Goal: Navigation & Orientation: Understand site structure

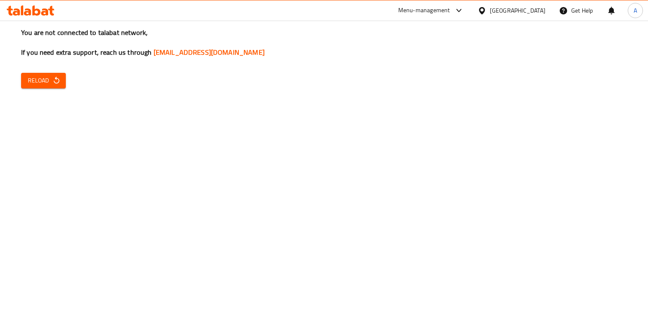
click at [53, 82] on icon "button" at bounding box center [56, 80] width 8 height 8
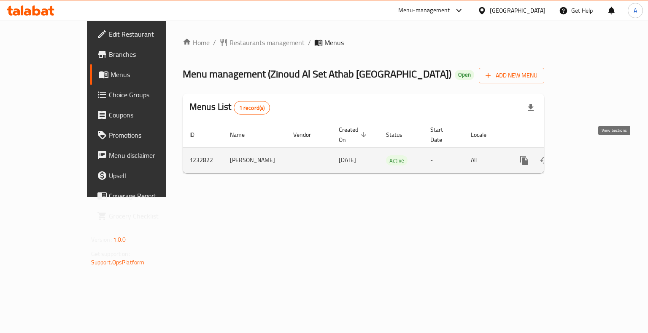
click at [589, 157] on icon "enhanced table" at bounding box center [585, 161] width 8 height 8
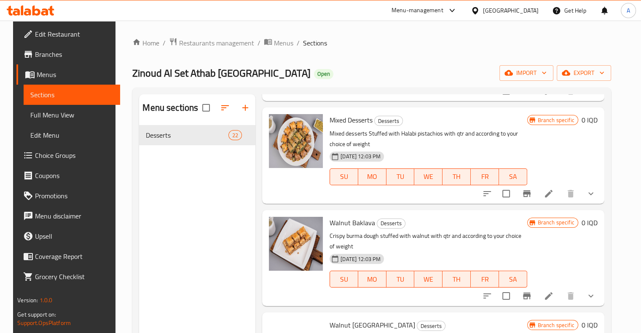
scroll to position [1882, 0]
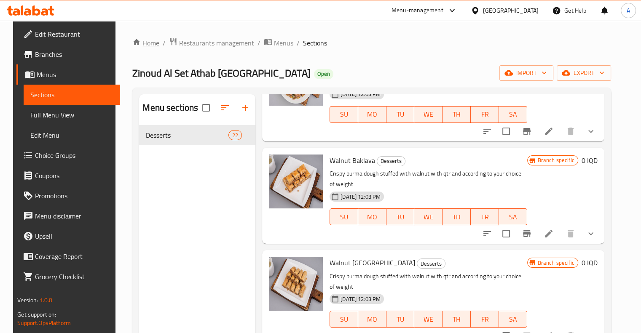
click at [139, 43] on link "Home" at bounding box center [145, 43] width 27 height 10
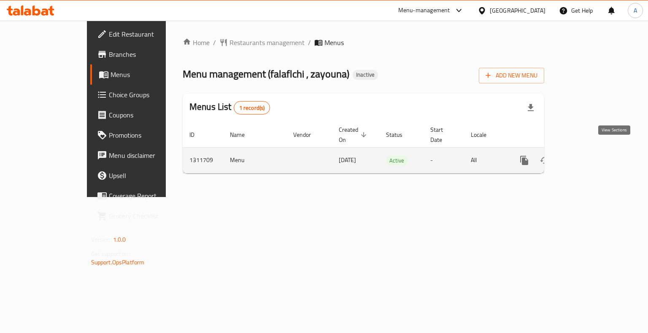
click at [590, 156] on icon "enhanced table" at bounding box center [585, 161] width 10 height 10
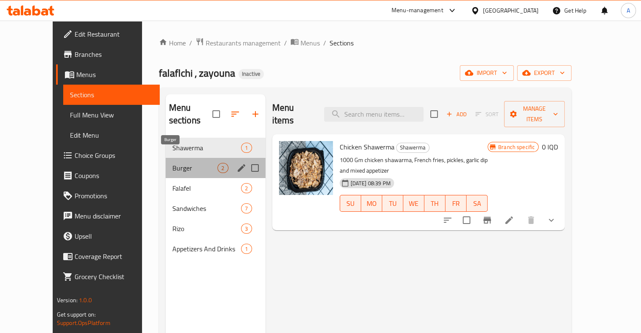
click at [172, 163] on span "Burger" at bounding box center [195, 168] width 46 height 10
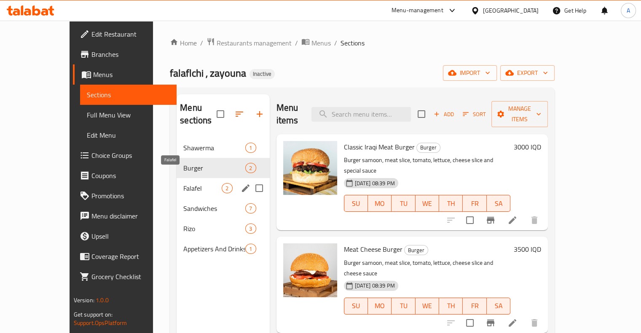
click at [183, 183] on span "Falafel" at bounding box center [202, 188] width 38 height 10
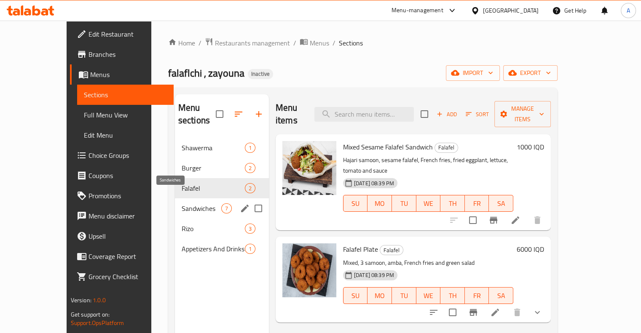
click at [182, 204] on span "Sandwiches" at bounding box center [202, 209] width 40 height 10
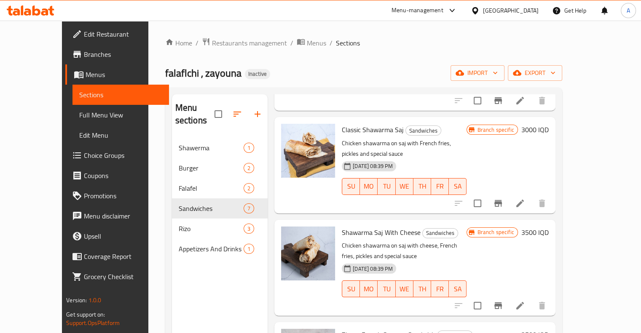
scroll to position [37, 0]
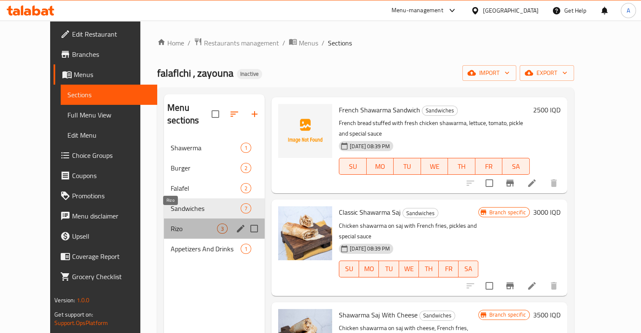
click at [177, 224] on span "Rizo" at bounding box center [194, 229] width 46 height 10
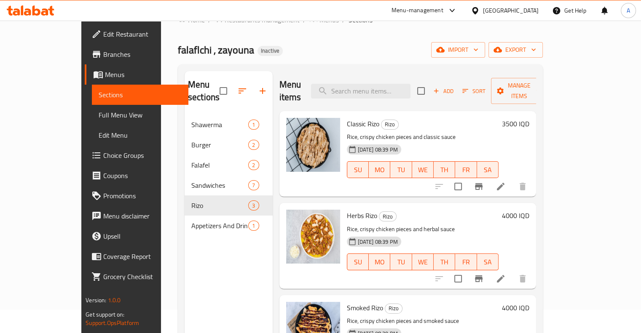
scroll to position [118, 0]
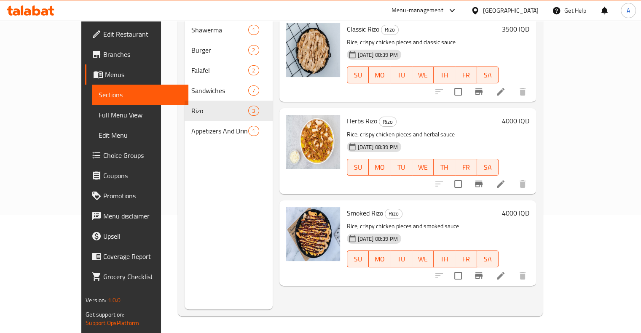
click at [191, 126] on span "Appetizers And Drinks" at bounding box center [219, 131] width 57 height 10
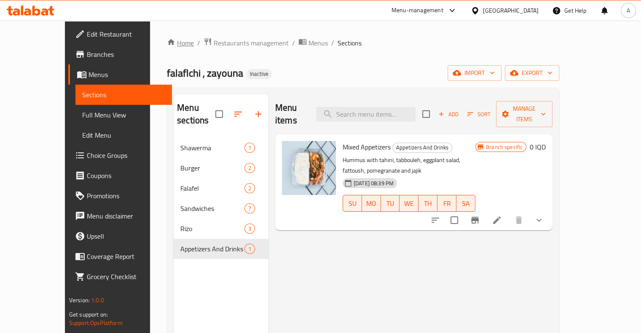
click at [167, 46] on link "Home" at bounding box center [180, 43] width 27 height 10
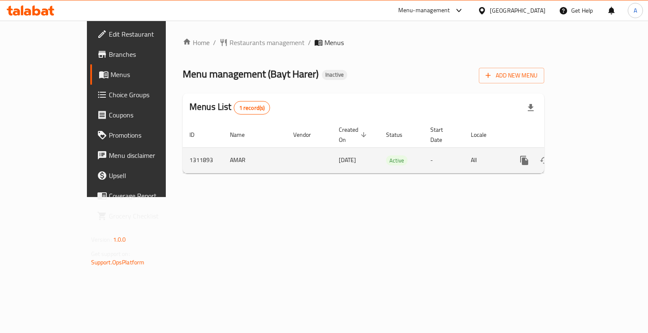
click at [589, 157] on icon "enhanced table" at bounding box center [585, 161] width 8 height 8
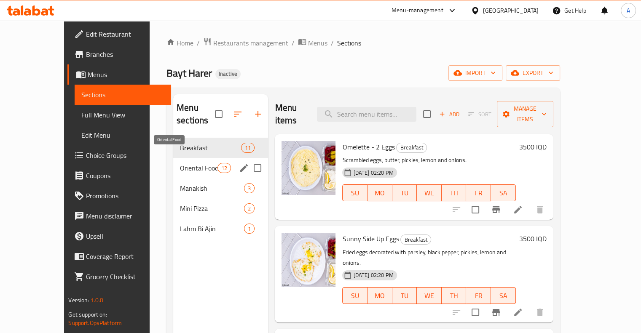
click at [194, 163] on span "Oriental Food" at bounding box center [199, 168] width 38 height 10
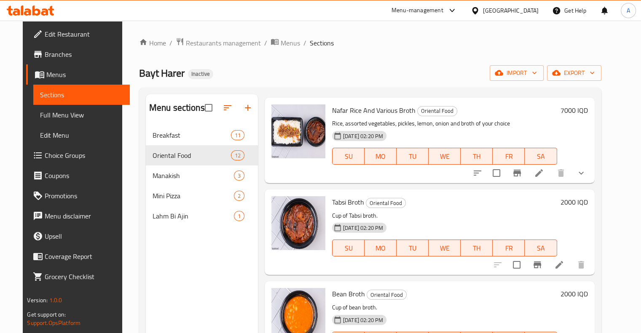
scroll to position [824, 0]
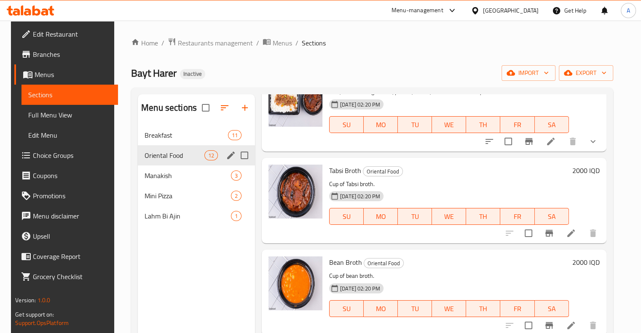
click at [168, 169] on div "Manakish 3" at bounding box center [196, 176] width 117 height 20
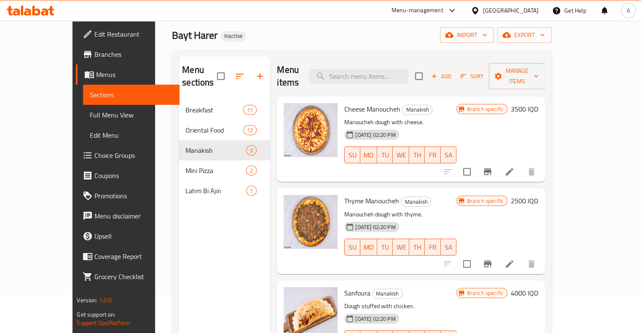
scroll to position [118, 0]
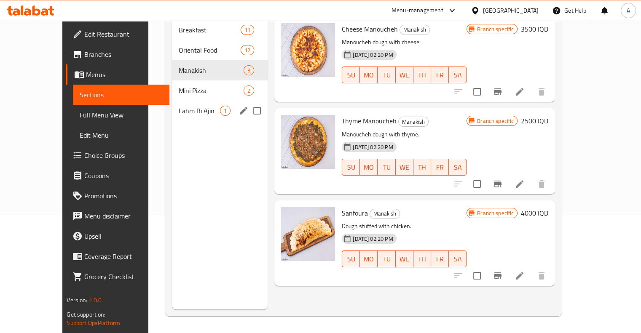
click at [180, 86] on span "Mini Pizza" at bounding box center [211, 91] width 65 height 10
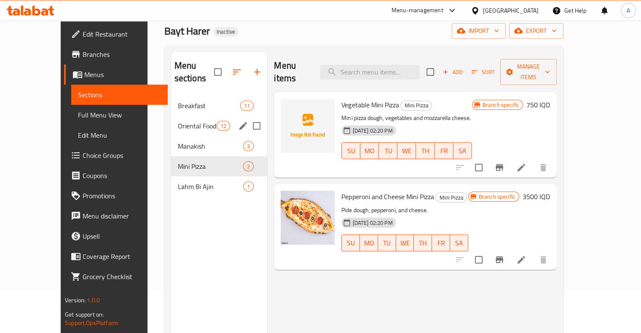
scroll to position [34, 0]
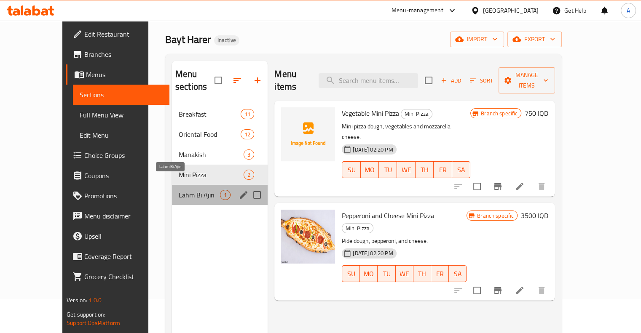
click at [179, 190] on span "Lahm Bi Ajin" at bounding box center [199, 195] width 41 height 10
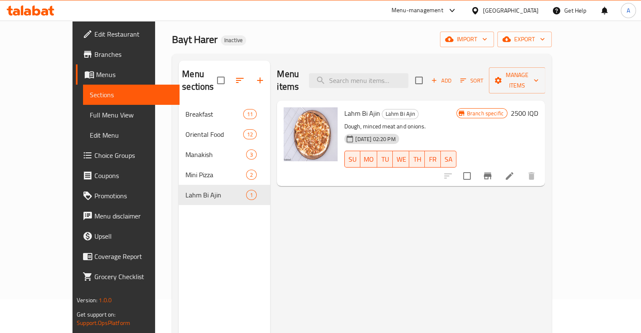
click at [94, 51] on span "Branches" at bounding box center [133, 54] width 78 height 10
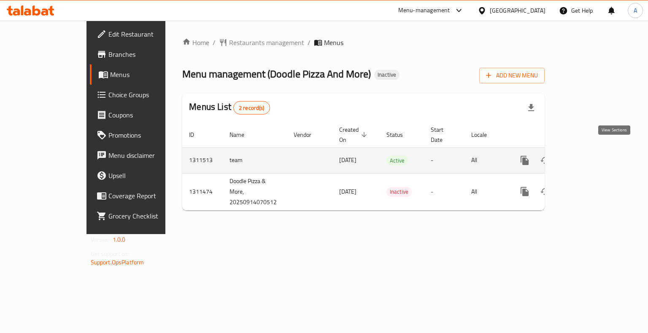
click at [590, 156] on icon "enhanced table" at bounding box center [585, 161] width 10 height 10
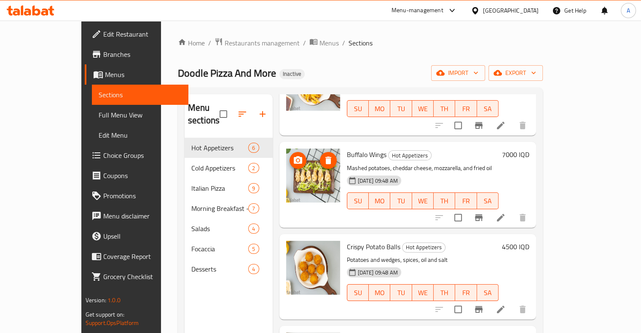
scroll to position [240, 0]
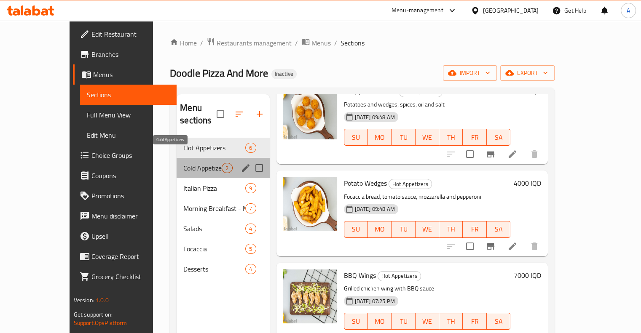
click at [183, 163] on span "Cold Appetizers" at bounding box center [202, 168] width 38 height 10
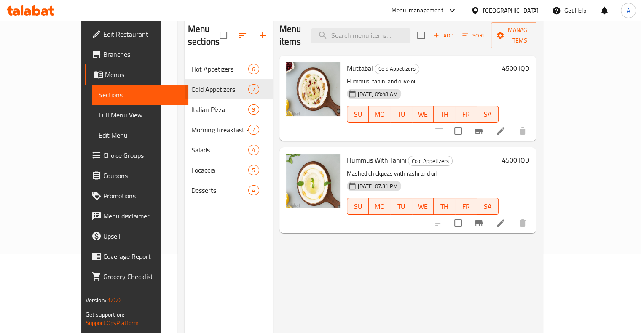
scroll to position [118, 0]
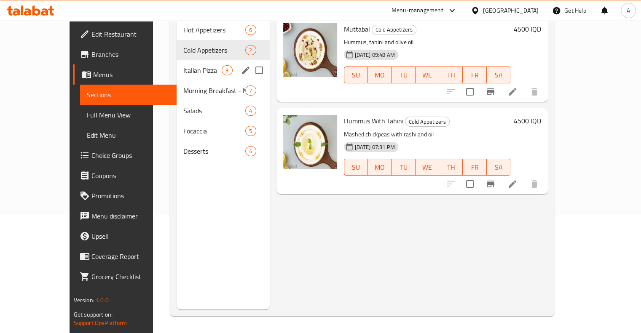
click at [183, 65] on span "Italian Pizza" at bounding box center [202, 70] width 38 height 10
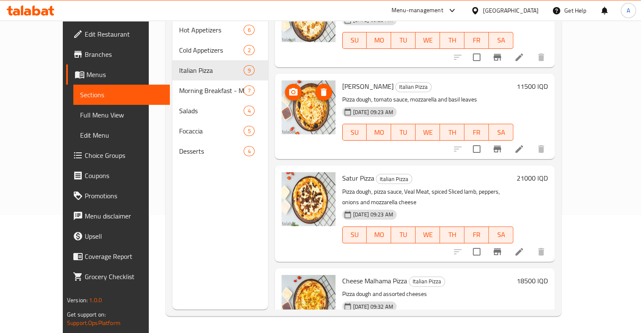
scroll to position [516, 0]
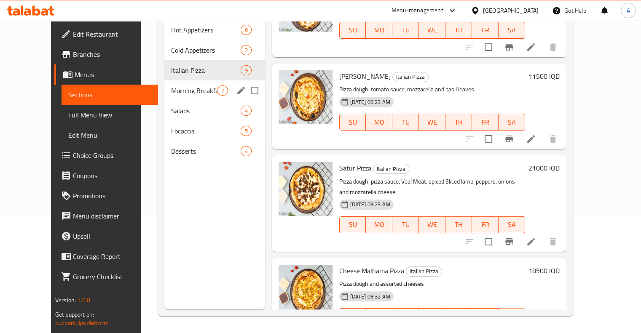
click at [171, 86] on span "Morning Breakfast - Manakish" at bounding box center [194, 91] width 46 height 10
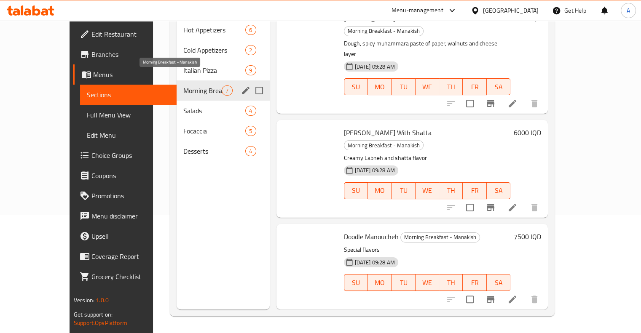
scroll to position [332, 0]
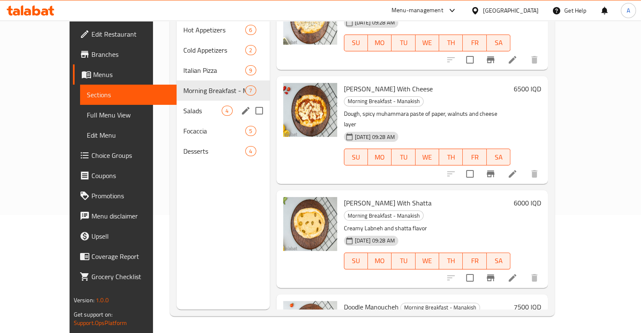
click at [183, 106] on span "Salads" at bounding box center [202, 111] width 38 height 10
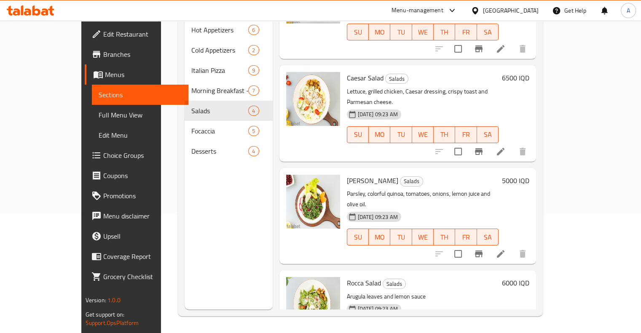
scroll to position [56, 0]
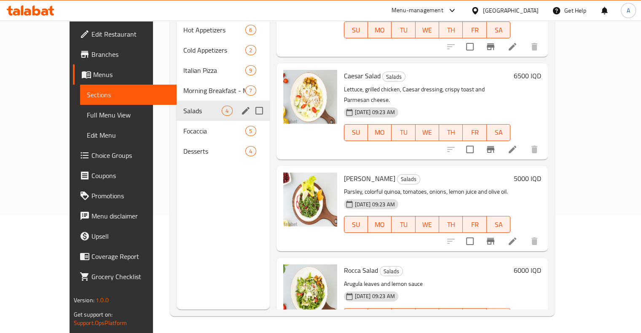
click at [177, 121] on div "Focaccia 5" at bounding box center [223, 131] width 93 height 20
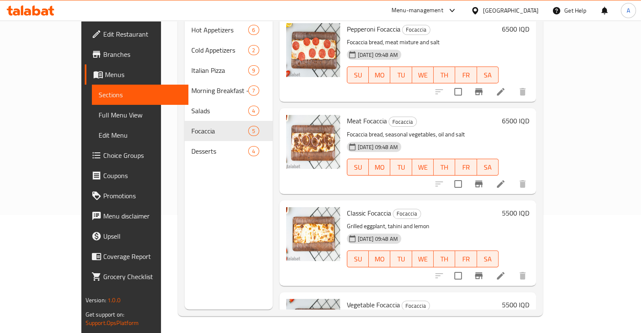
scroll to position [148, 0]
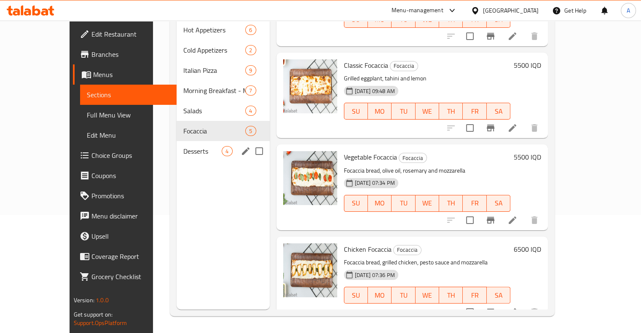
click at [177, 148] on div "Desserts 4" at bounding box center [223, 151] width 93 height 20
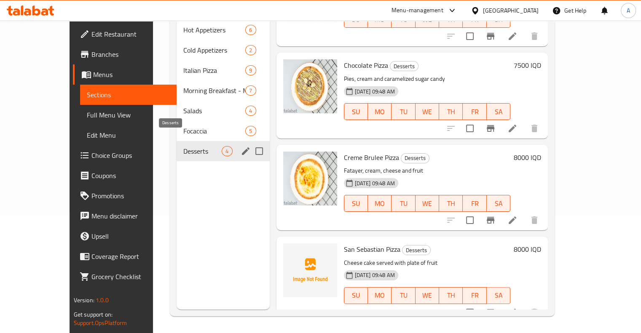
click at [183, 146] on span "Desserts" at bounding box center [202, 151] width 38 height 10
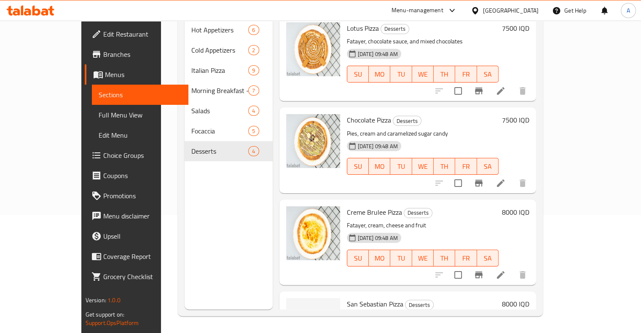
scroll to position [0, 0]
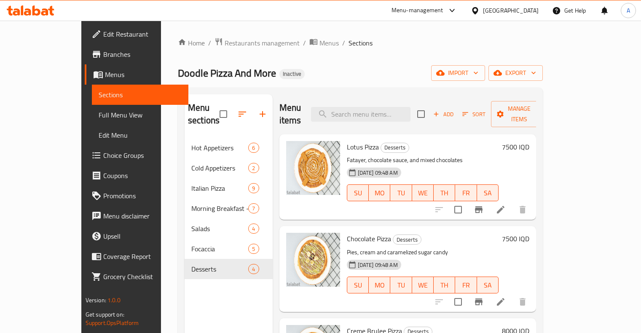
scroll to position [118, 0]
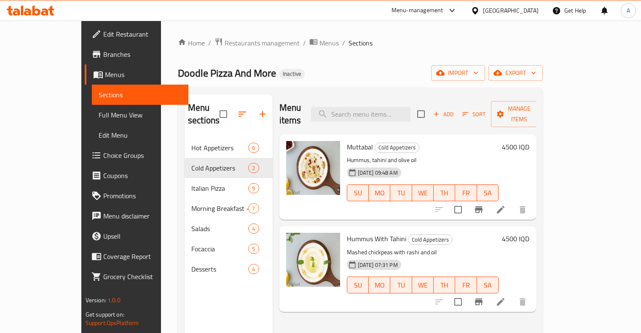
scroll to position [118, 0]
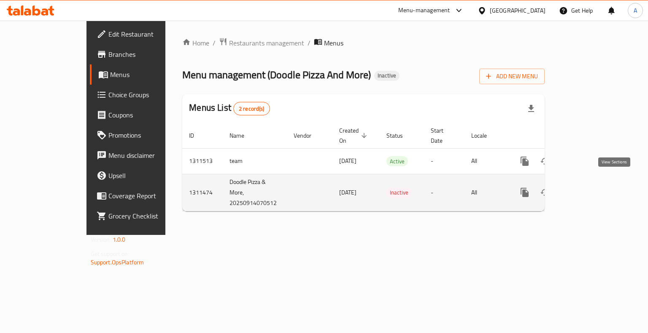
click at [590, 188] on icon "enhanced table" at bounding box center [585, 193] width 10 height 10
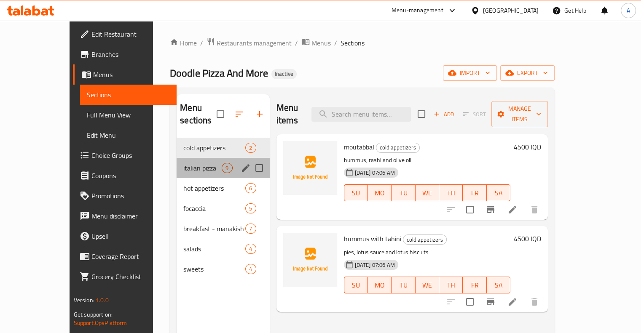
click at [177, 158] on div "italian pizza 9" at bounding box center [223, 168] width 93 height 20
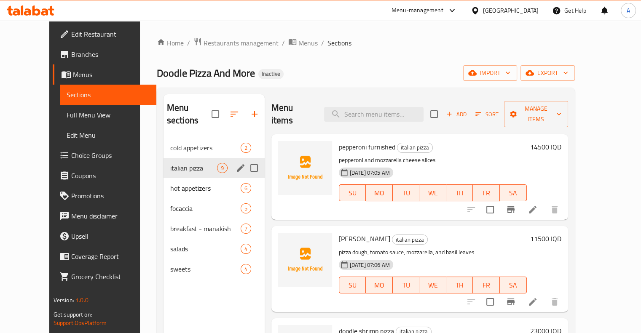
click at [170, 183] on span "hot appetizers" at bounding box center [205, 188] width 70 height 10
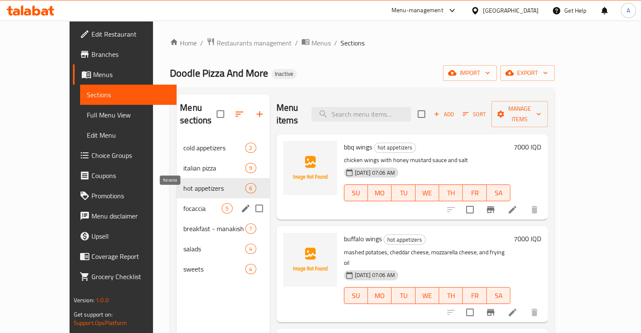
click at [183, 204] on span "focaccia" at bounding box center [202, 209] width 38 height 10
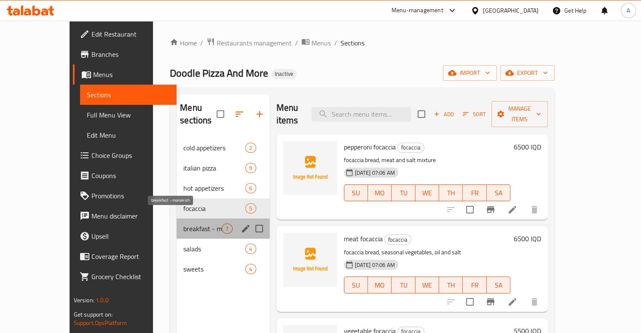
drag, startPoint x: 152, startPoint y: 215, endPoint x: 153, endPoint y: 225, distance: 9.7
click at [183, 224] on span "breakfast - manakish" at bounding box center [202, 229] width 38 height 10
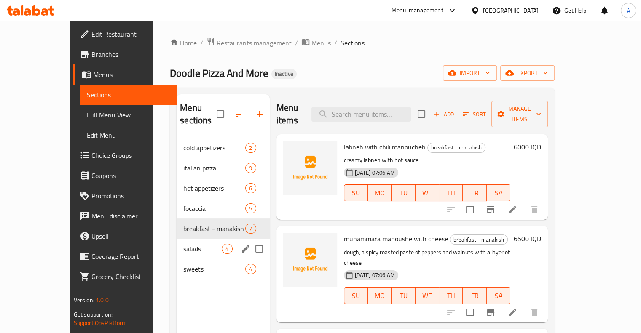
click at [177, 239] on div "salads 4" at bounding box center [223, 249] width 93 height 20
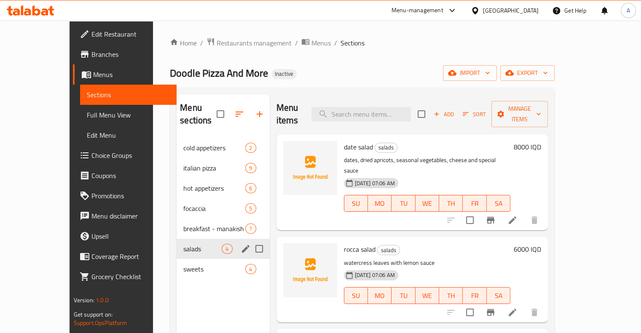
click at [177, 244] on div "salads 4" at bounding box center [223, 249] width 93 height 20
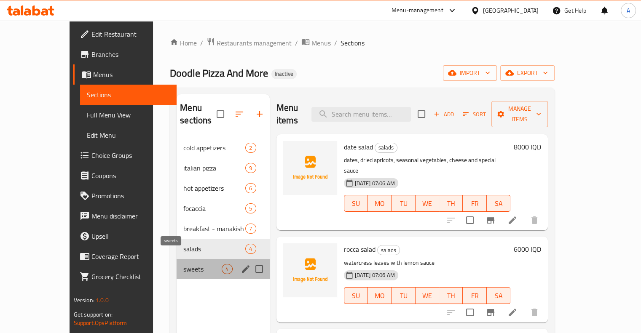
click at [183, 264] on span "sweets" at bounding box center [202, 269] width 38 height 10
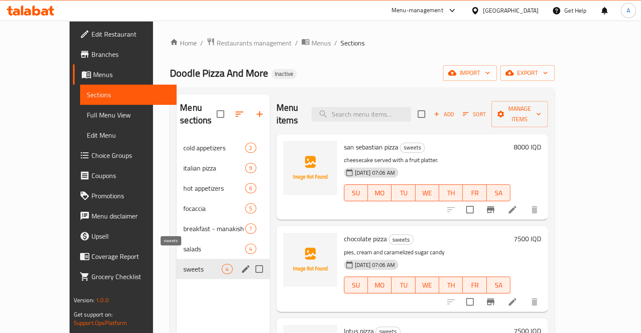
click at [183, 264] on span "sweets" at bounding box center [202, 269] width 38 height 10
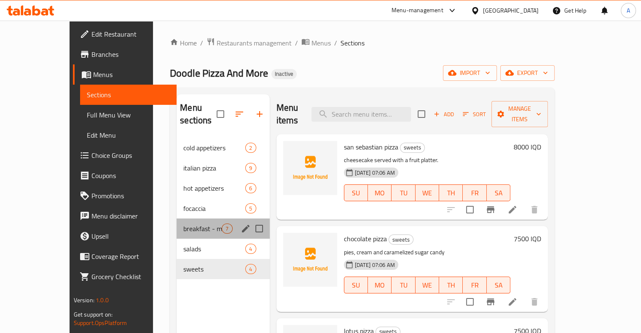
drag, startPoint x: 157, startPoint y: 210, endPoint x: 163, endPoint y: 176, distance: 34.2
click at [177, 204] on div "cold appetizers 2 italian pizza 9 hot appetizers 6 focaccia 5 breakfast - manak…" at bounding box center [223, 209] width 93 height 142
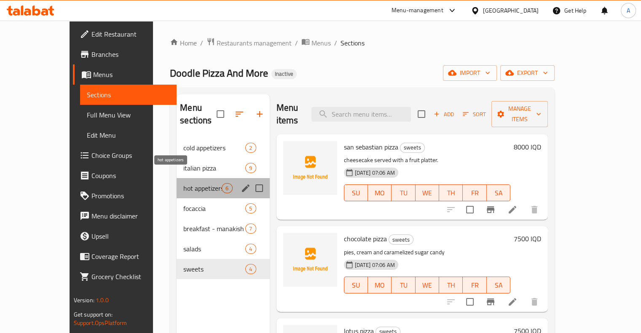
drag, startPoint x: 164, startPoint y: 171, endPoint x: 164, endPoint y: 159, distance: 12.2
click at [177, 178] on div "hot appetizers 6" at bounding box center [223, 188] width 93 height 20
click at [183, 163] on span "italian pizza" at bounding box center [214, 168] width 62 height 10
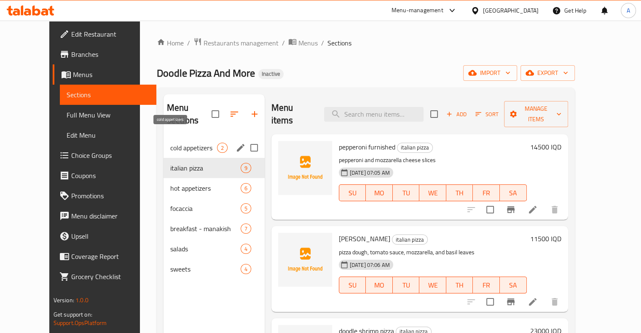
click at [170, 143] on span "cold appetizers" at bounding box center [193, 148] width 47 height 10
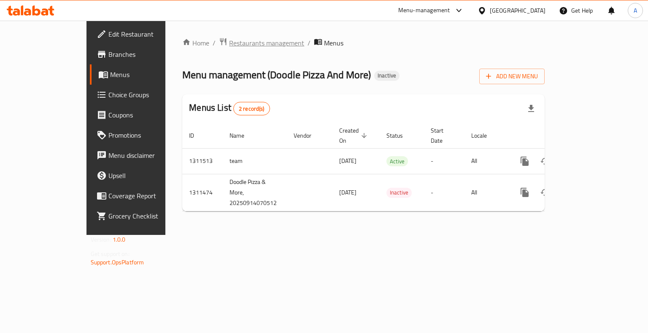
click at [229, 39] on span "Restaurants management" at bounding box center [266, 43] width 75 height 10
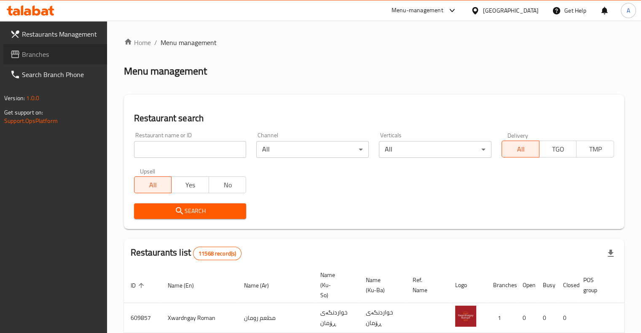
click at [54, 55] on span "Branches" at bounding box center [61, 54] width 78 height 10
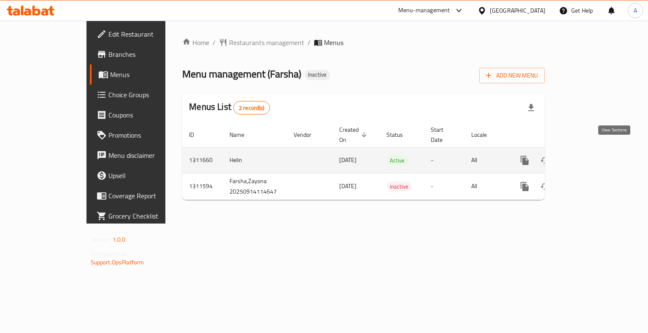
click at [589, 157] on icon "enhanced table" at bounding box center [585, 161] width 8 height 8
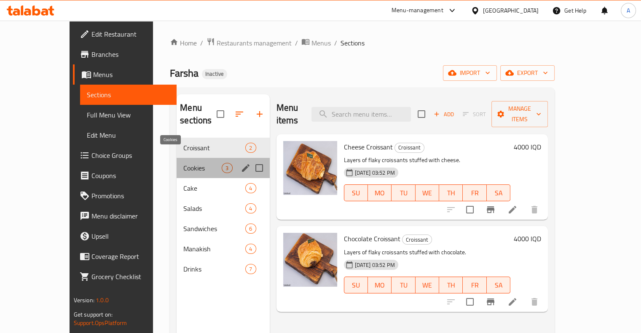
click at [183, 163] on span "Cookies" at bounding box center [202, 168] width 38 height 10
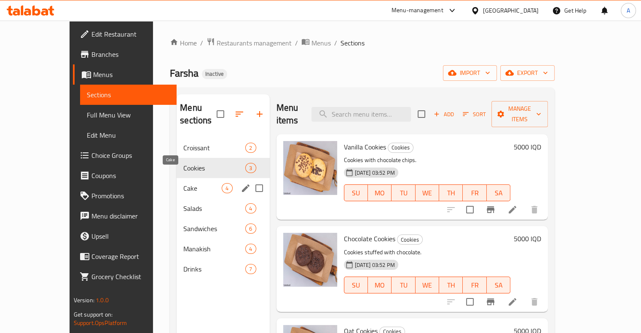
click at [183, 183] on span "Cake" at bounding box center [202, 188] width 38 height 10
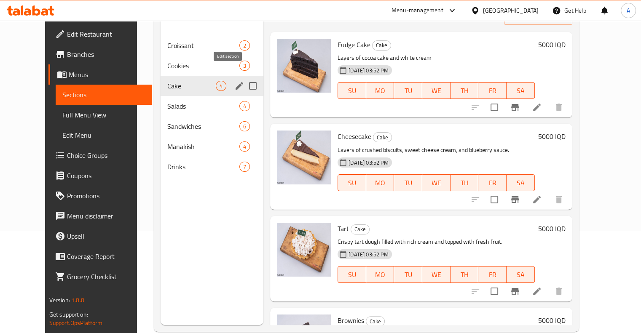
scroll to position [118, 0]
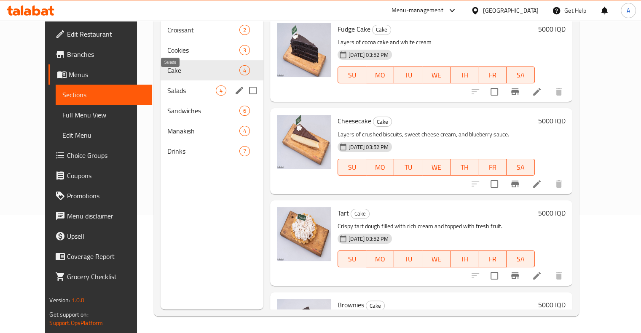
click at [170, 86] on span "Salads" at bounding box center [191, 91] width 48 height 10
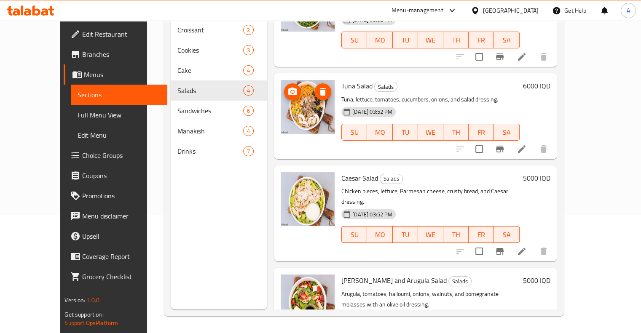
scroll to position [56, 0]
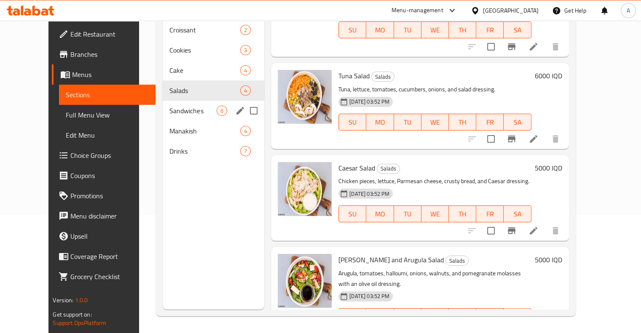
click at [187, 106] on span "Sandwiches" at bounding box center [192, 111] width 47 height 10
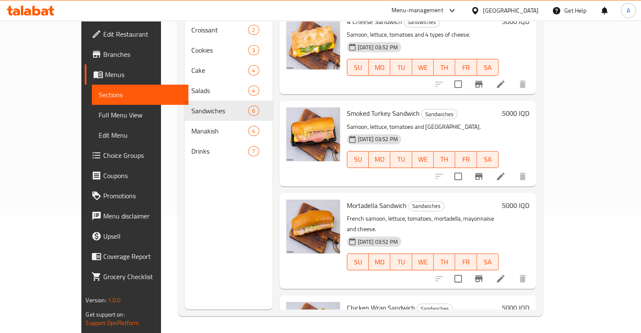
scroll to position [240, 0]
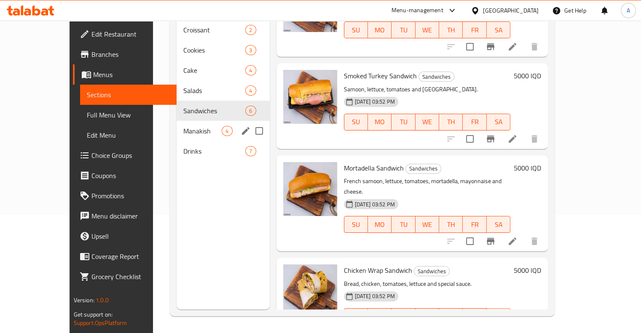
click at [183, 126] on span "Manakish" at bounding box center [202, 131] width 38 height 10
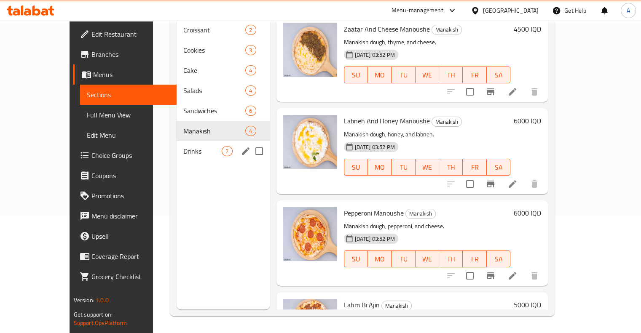
click at [183, 146] on span "Drinks" at bounding box center [202, 151] width 38 height 10
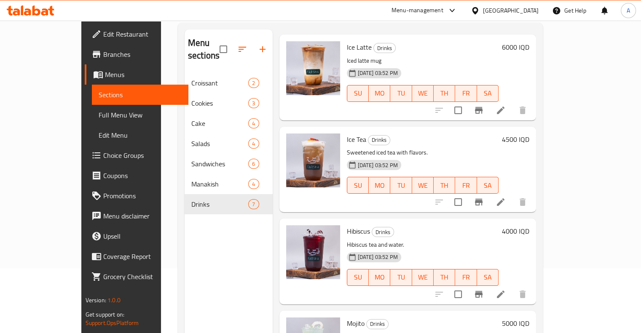
scroll to position [118, 0]
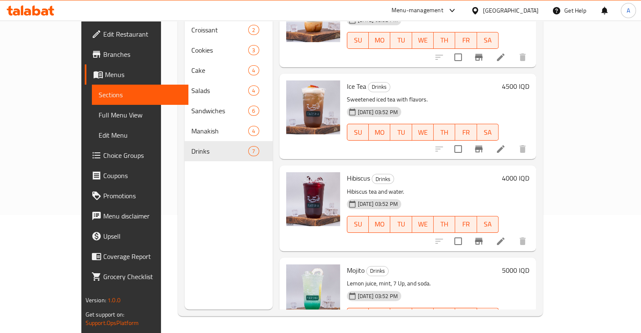
click at [513, 231] on div at bounding box center [481, 241] width 104 height 20
click at [513, 323] on div at bounding box center [481, 333] width 104 height 20
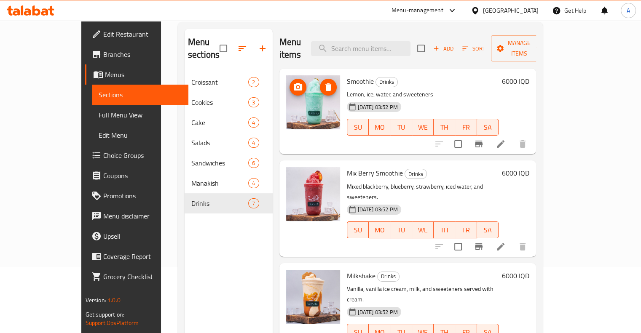
scroll to position [0, 0]
